Goal: Complete application form

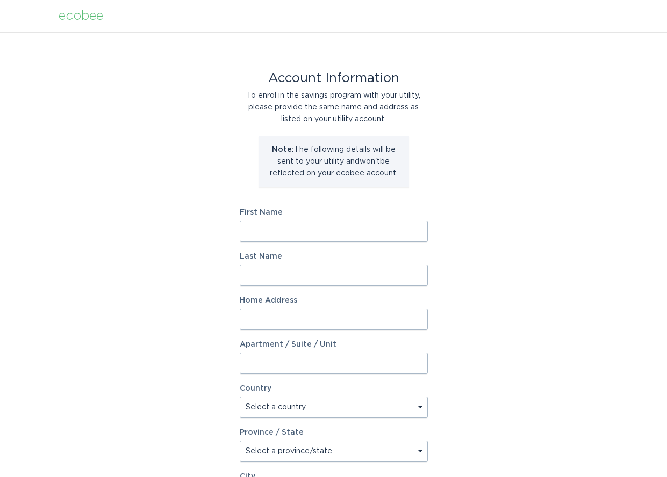
click at [341, 235] on input "First Name" at bounding box center [334, 231] width 188 height 21
type input "[PERSON_NAME]"
type input "ROSE"
type input "4560 Valley View Pt."
select select "US"
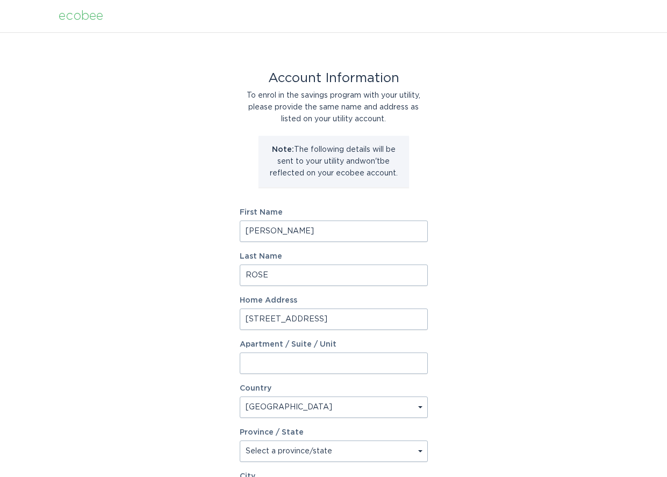
type input "Rochester"
type input "48306"
select select "MI"
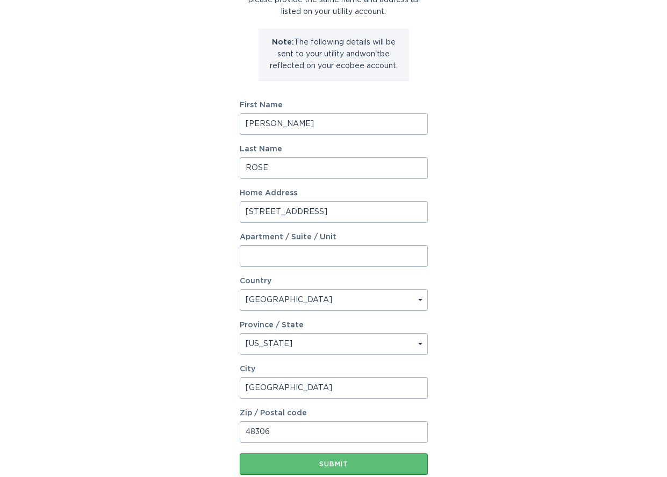
scroll to position [176, 0]
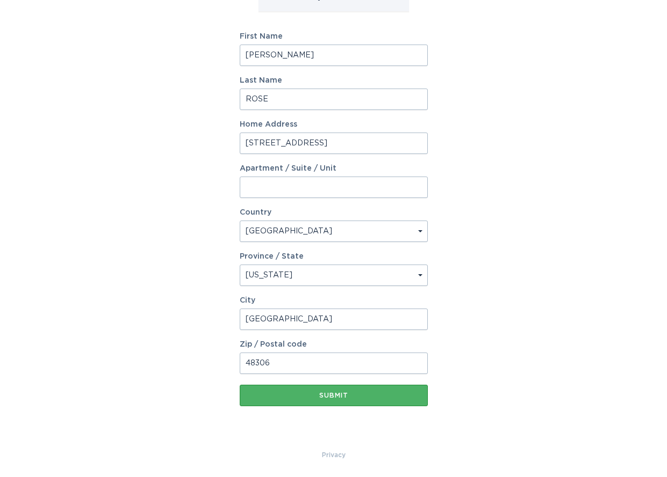
click at [328, 394] on div "Submit" at bounding box center [333, 396] width 177 height 6
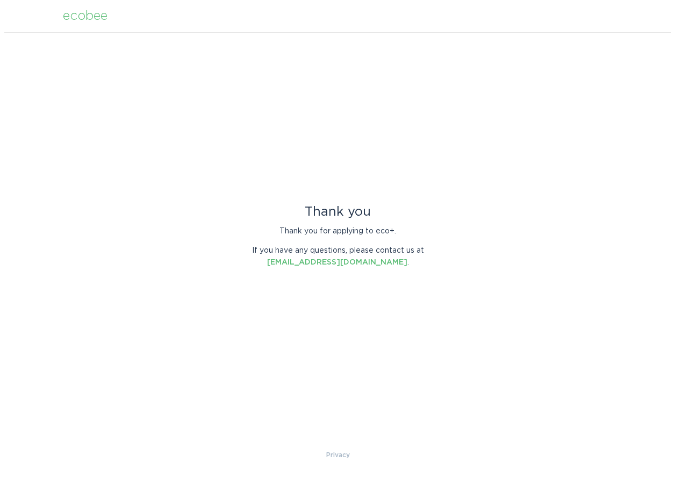
scroll to position [0, 0]
click at [583, 153] on div "Thank you Thank you for applying to eco+. If you have any questions, please con…" at bounding box center [337, 240] width 675 height 417
click at [115, 211] on div "Thank you Thank you for applying to eco+. If you have any questions, please con…" at bounding box center [337, 240] width 675 height 417
